Goal: Task Accomplishment & Management: Manage account settings

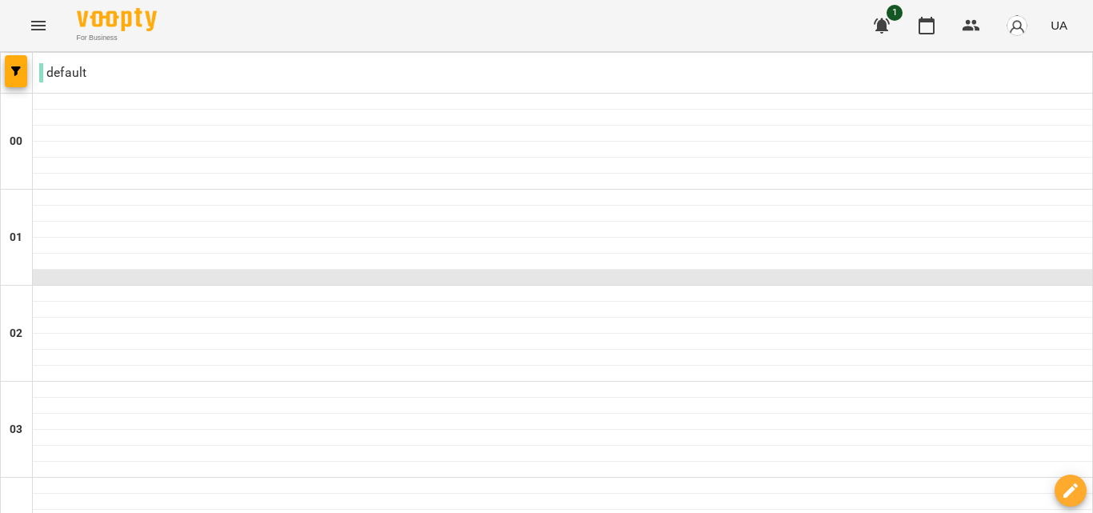
scroll to position [1687, 0]
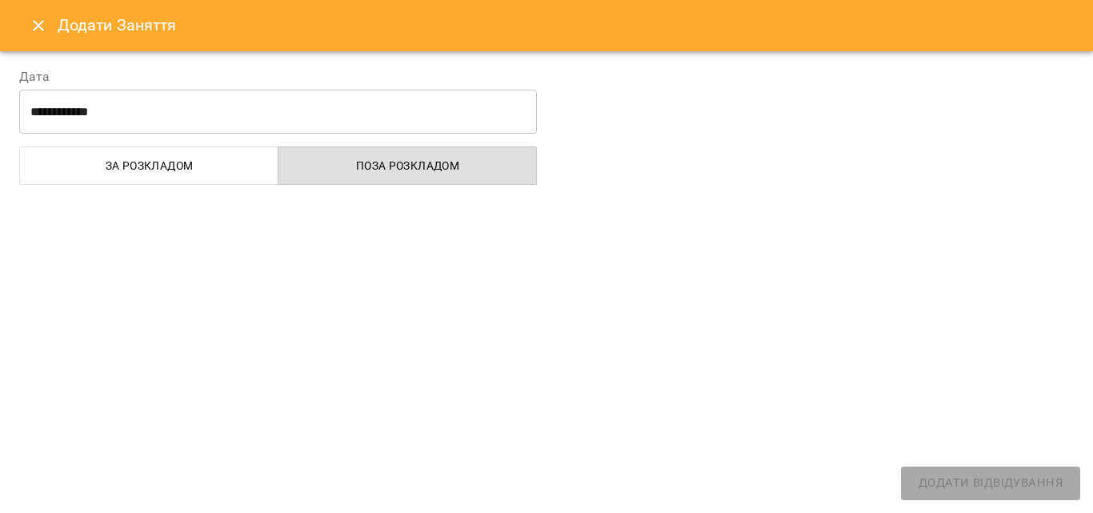
select select "**********"
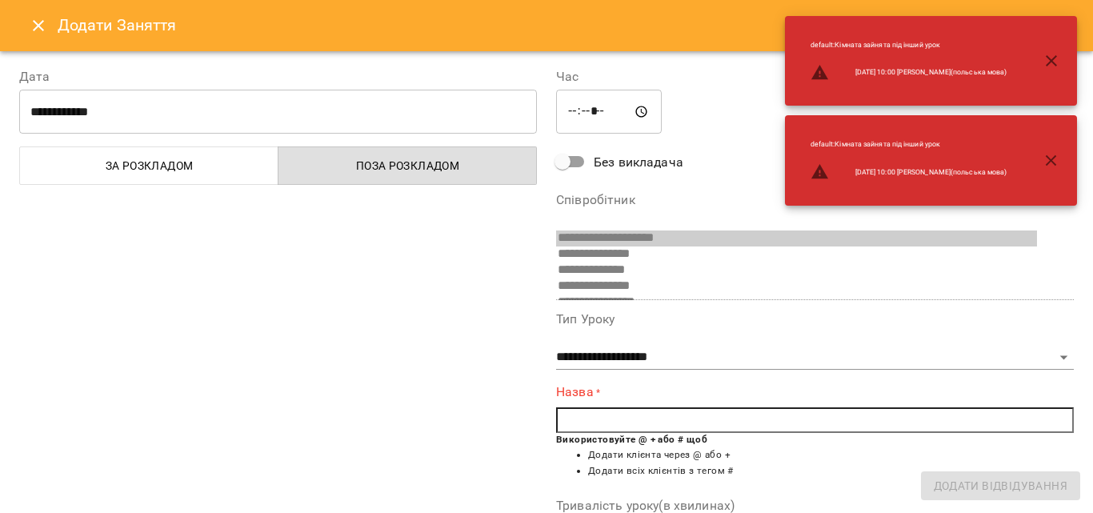
click at [1054, 67] on icon "button" at bounding box center [1051, 60] width 19 height 19
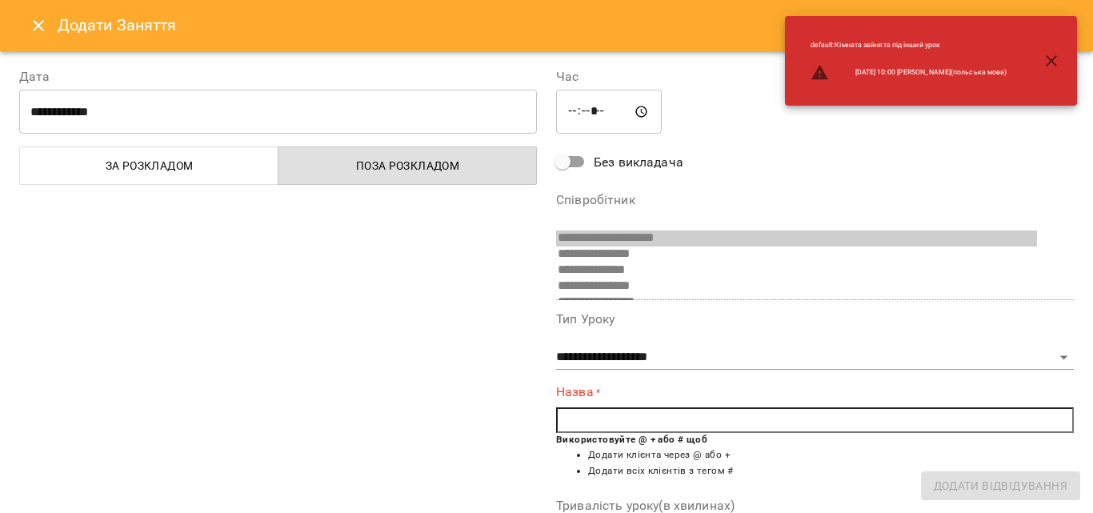
click at [1062, 48] on button "button" at bounding box center [1051, 61] width 38 height 38
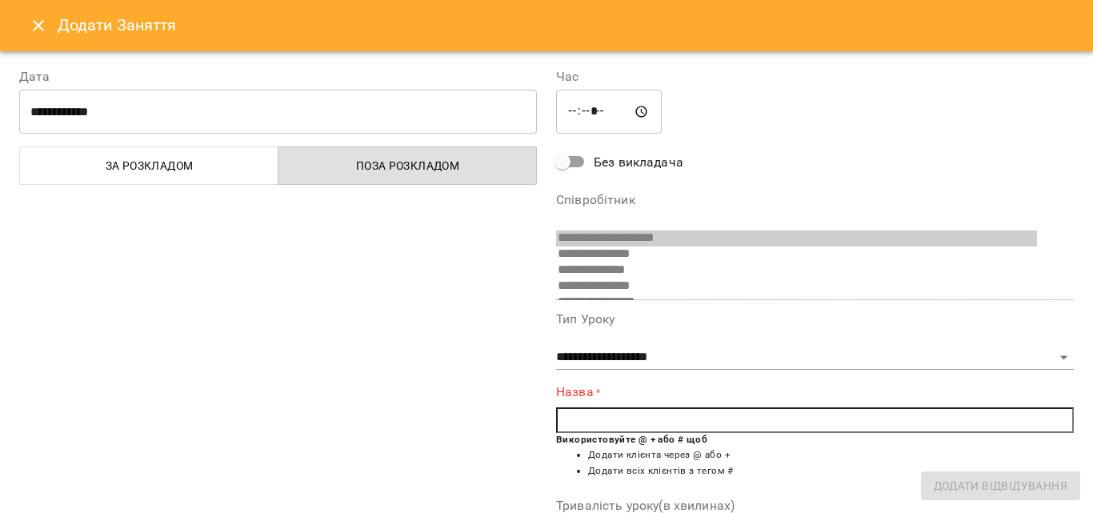
click at [41, 18] on icon "Close" at bounding box center [38, 25] width 19 height 19
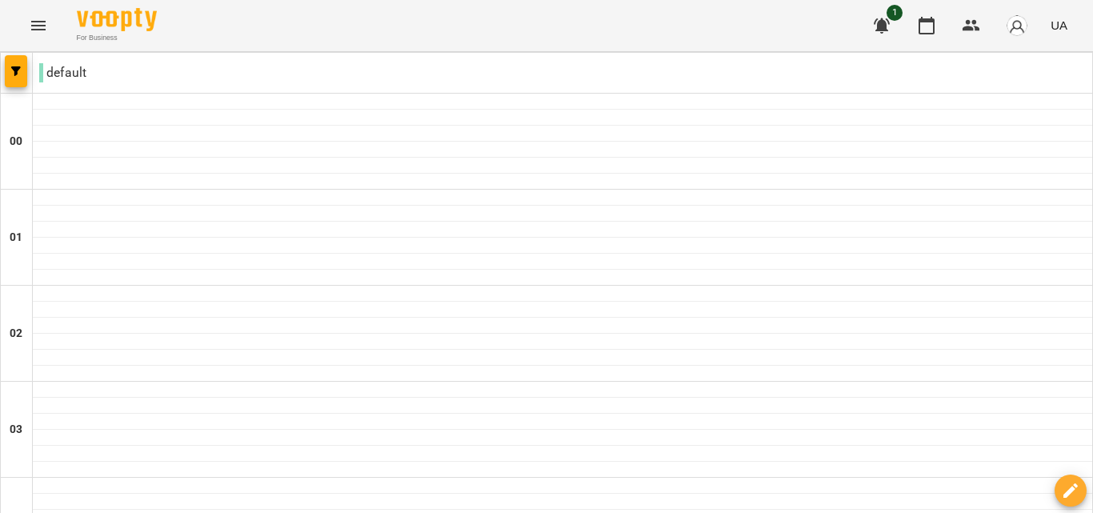
scroll to position [890, 0]
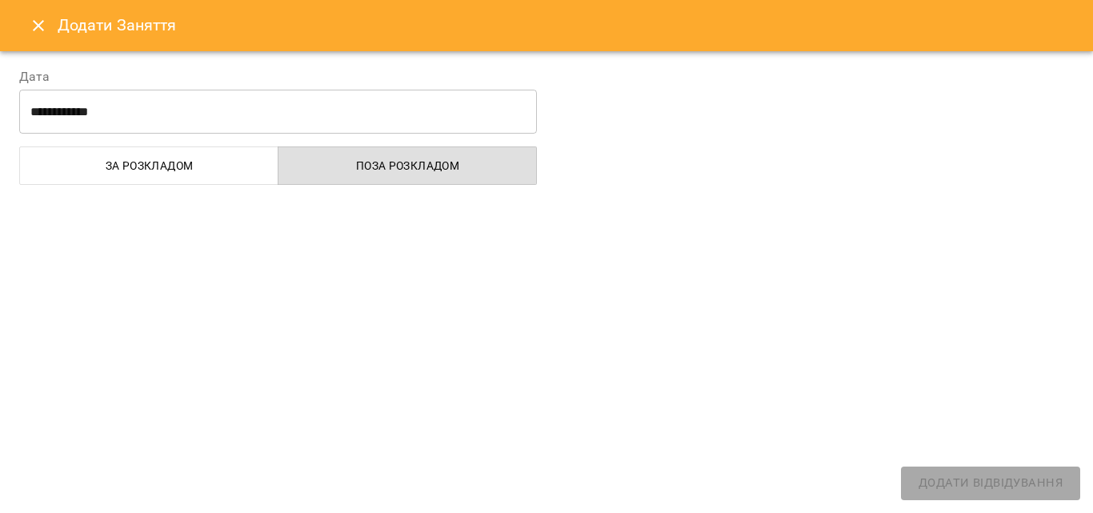
select select "**********"
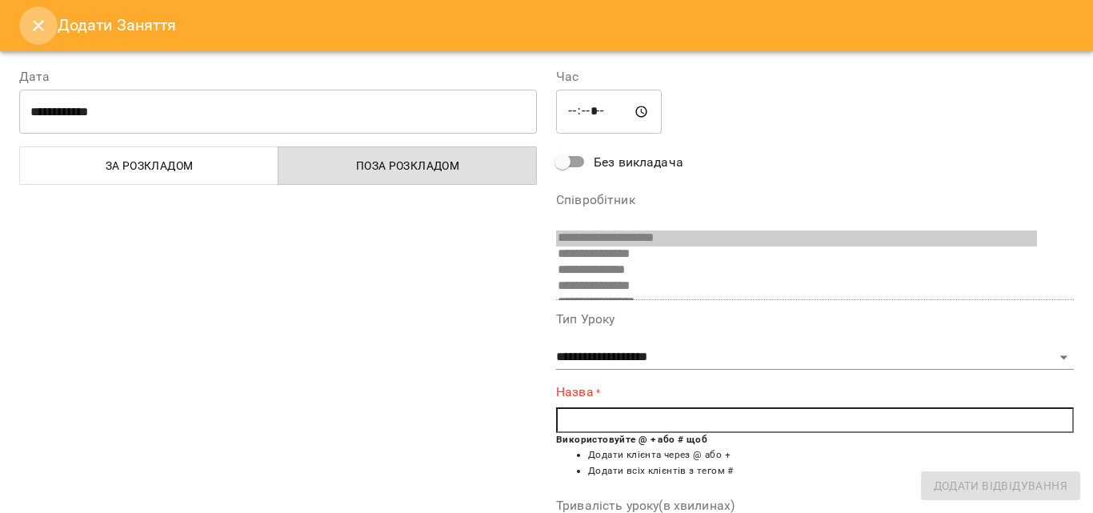
click at [26, 25] on button "Close" at bounding box center [38, 25] width 38 height 38
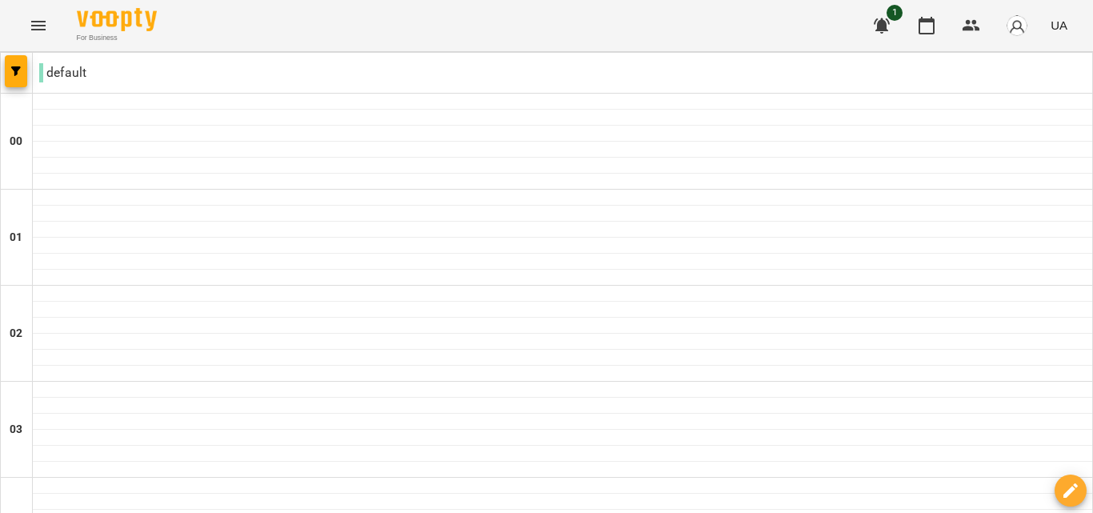
scroll to position [858, 0]
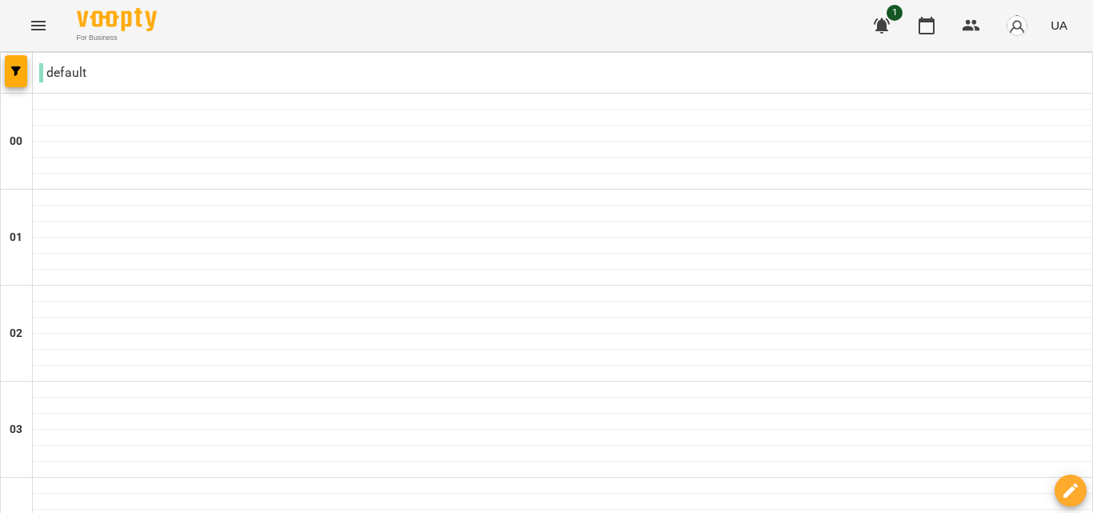
click at [922, 23] on icon "button" at bounding box center [926, 25] width 19 height 19
click at [971, 21] on icon "button" at bounding box center [971, 25] width 19 height 19
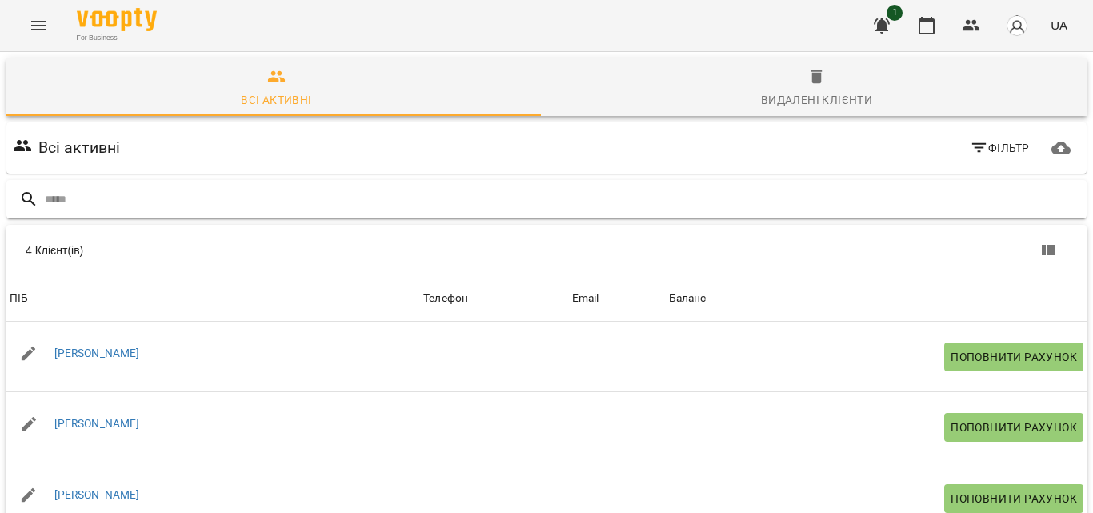
scroll to position [150, 0]
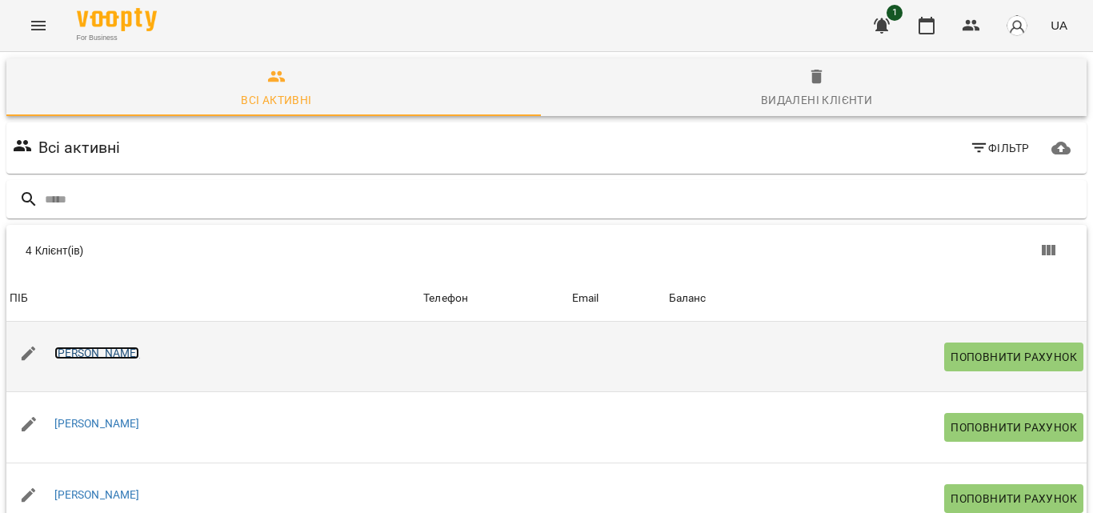
click at [85, 346] on link "[PERSON_NAME]" at bounding box center [97, 352] width 86 height 13
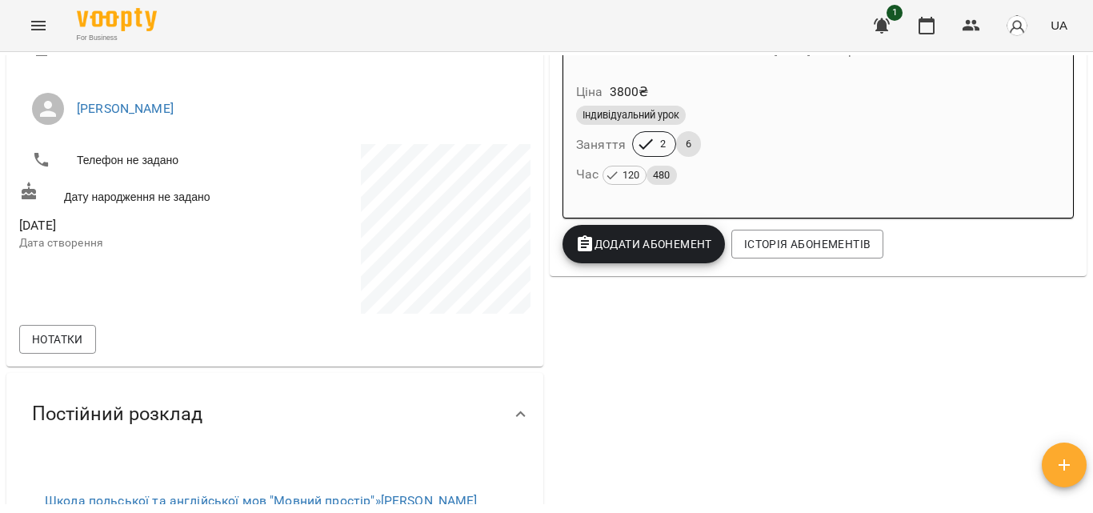
scroll to position [58, 0]
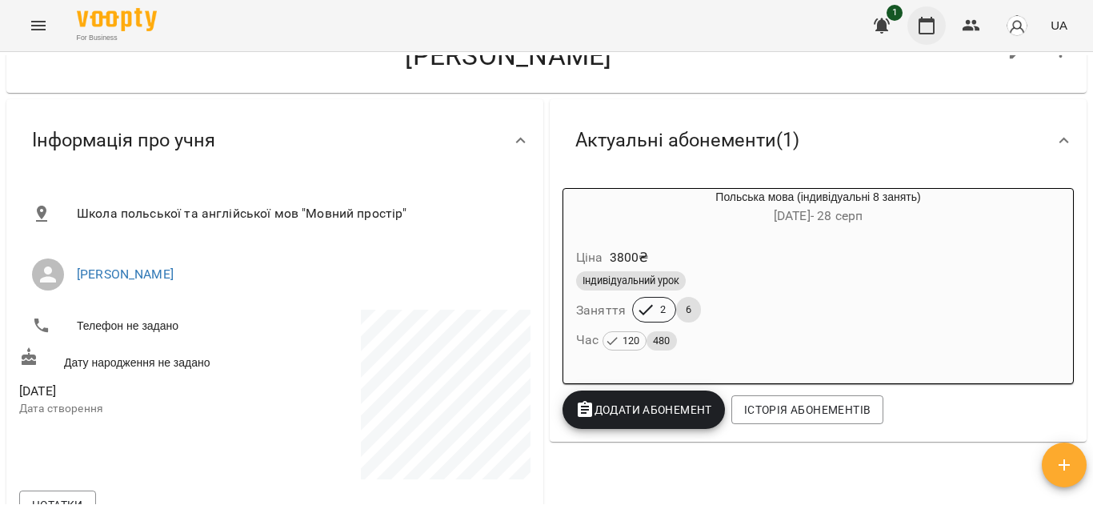
click at [918, 22] on icon "button" at bounding box center [926, 25] width 19 height 19
